Goal: Task Accomplishment & Management: Manage account settings

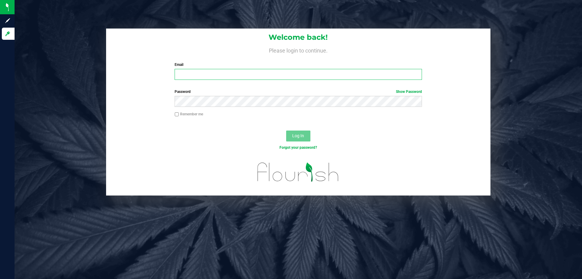
click at [193, 71] on input "Email" at bounding box center [298, 74] width 247 height 11
type input "[EMAIL_ADDRESS][DOMAIN_NAME]"
click at [286, 130] on button "Log In" at bounding box center [298, 135] width 24 height 11
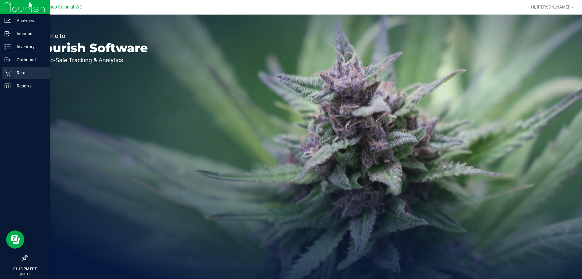
click at [15, 72] on p "Retail" at bounding box center [29, 72] width 36 height 7
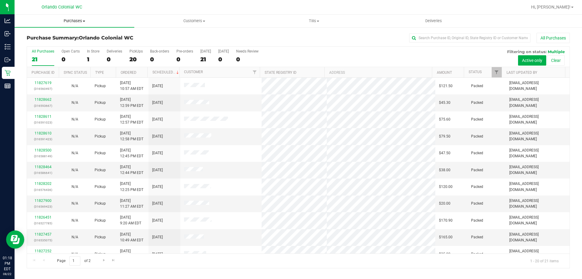
click at [79, 19] on span "Purchases" at bounding box center [75, 20] width 120 height 5
click at [60, 42] on li "Fulfillment" at bounding box center [75, 43] width 120 height 7
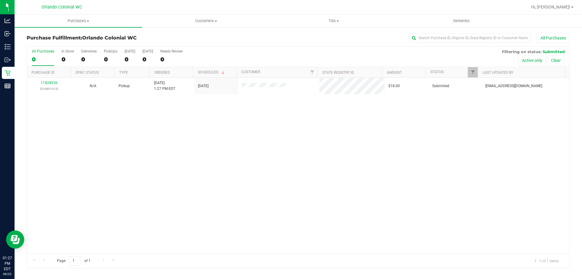
click at [50, 83] on link "11828936" at bounding box center [49, 83] width 17 height 4
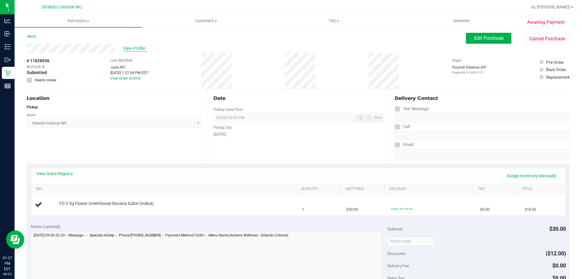
click at [143, 46] on span "View Profile" at bounding box center [135, 48] width 24 height 6
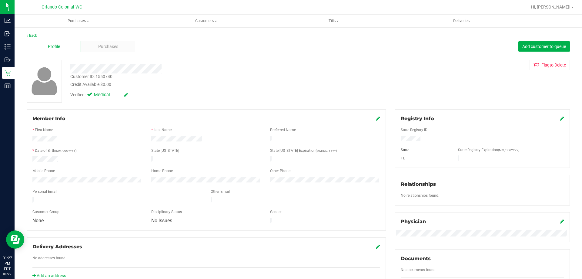
click at [99, 47] on span "Purchases" at bounding box center [108, 46] width 20 height 6
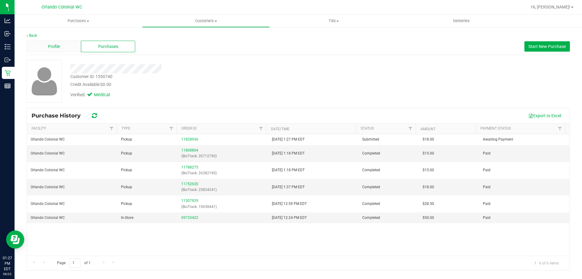
click at [62, 51] on div "Profile" at bounding box center [54, 47] width 54 height 12
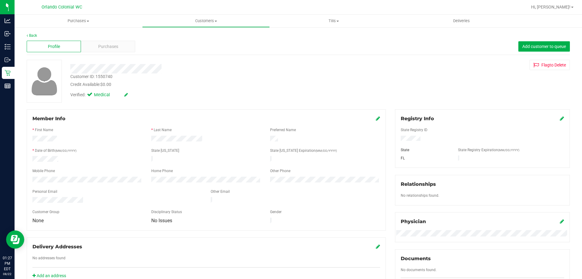
click at [32, 35] on link "Back" at bounding box center [32, 35] width 10 height 4
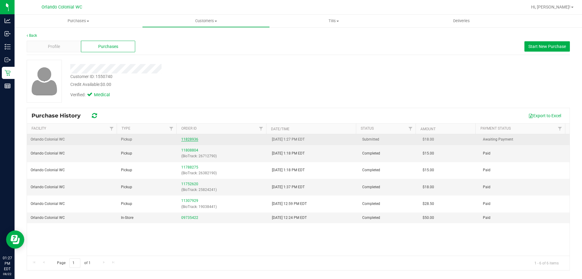
click at [188, 140] on link "11828936" at bounding box center [189, 139] width 17 height 4
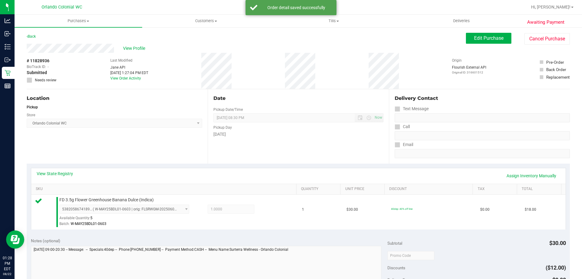
scroll to position [217, 0]
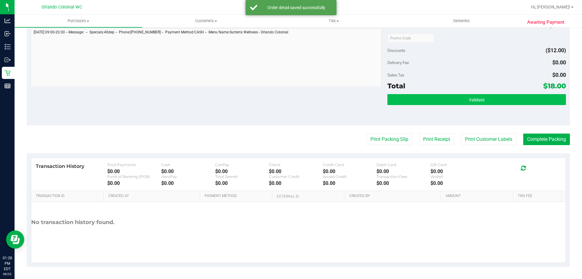
click at [497, 103] on button "Validate" at bounding box center [477, 99] width 178 height 11
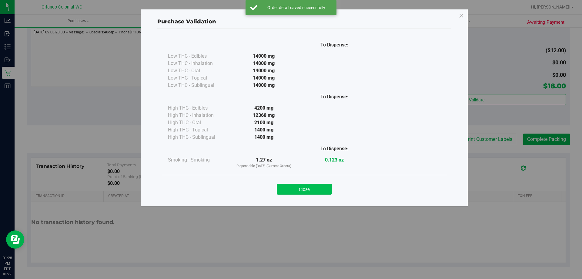
click at [328, 192] on button "Close" at bounding box center [304, 188] width 55 height 11
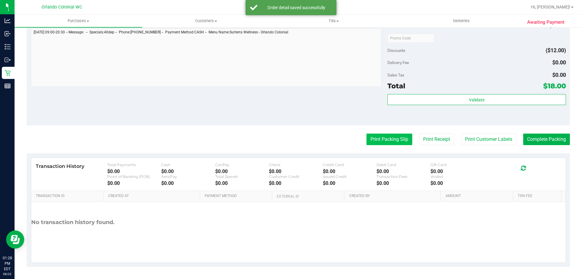
click at [388, 141] on button "Print Packing Slip" at bounding box center [390, 139] width 46 height 12
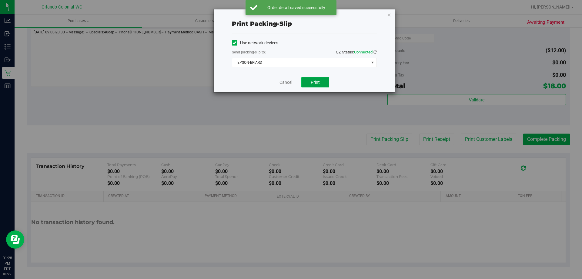
click at [319, 85] on button "Print" at bounding box center [315, 82] width 28 height 10
click at [268, 65] on span "EPSON-BRIARD" at bounding box center [300, 62] width 137 height 8
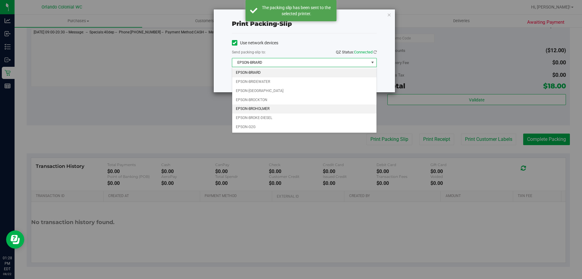
click at [254, 109] on li "EPSON-BROHOLMER" at bounding box center [304, 108] width 144 height 9
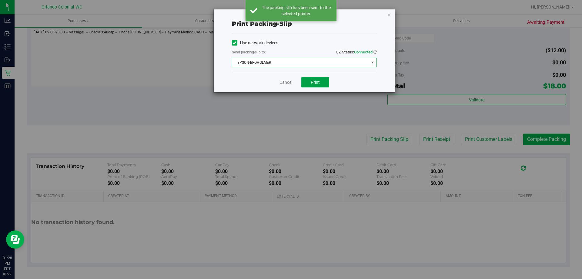
click at [319, 86] on button "Print" at bounding box center [315, 82] width 28 height 10
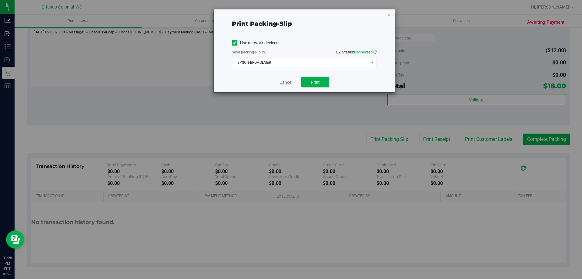
click at [291, 80] on link "Cancel" at bounding box center [286, 82] width 13 height 6
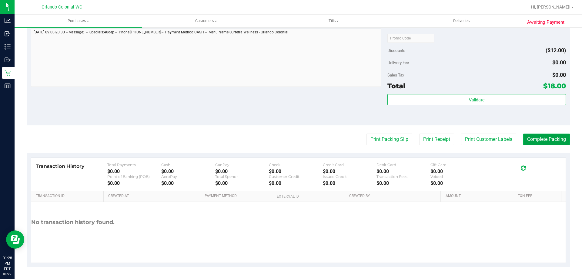
click at [551, 135] on button "Complete Packing" at bounding box center [546, 139] width 47 height 12
